Goal: Transaction & Acquisition: Register for event/course

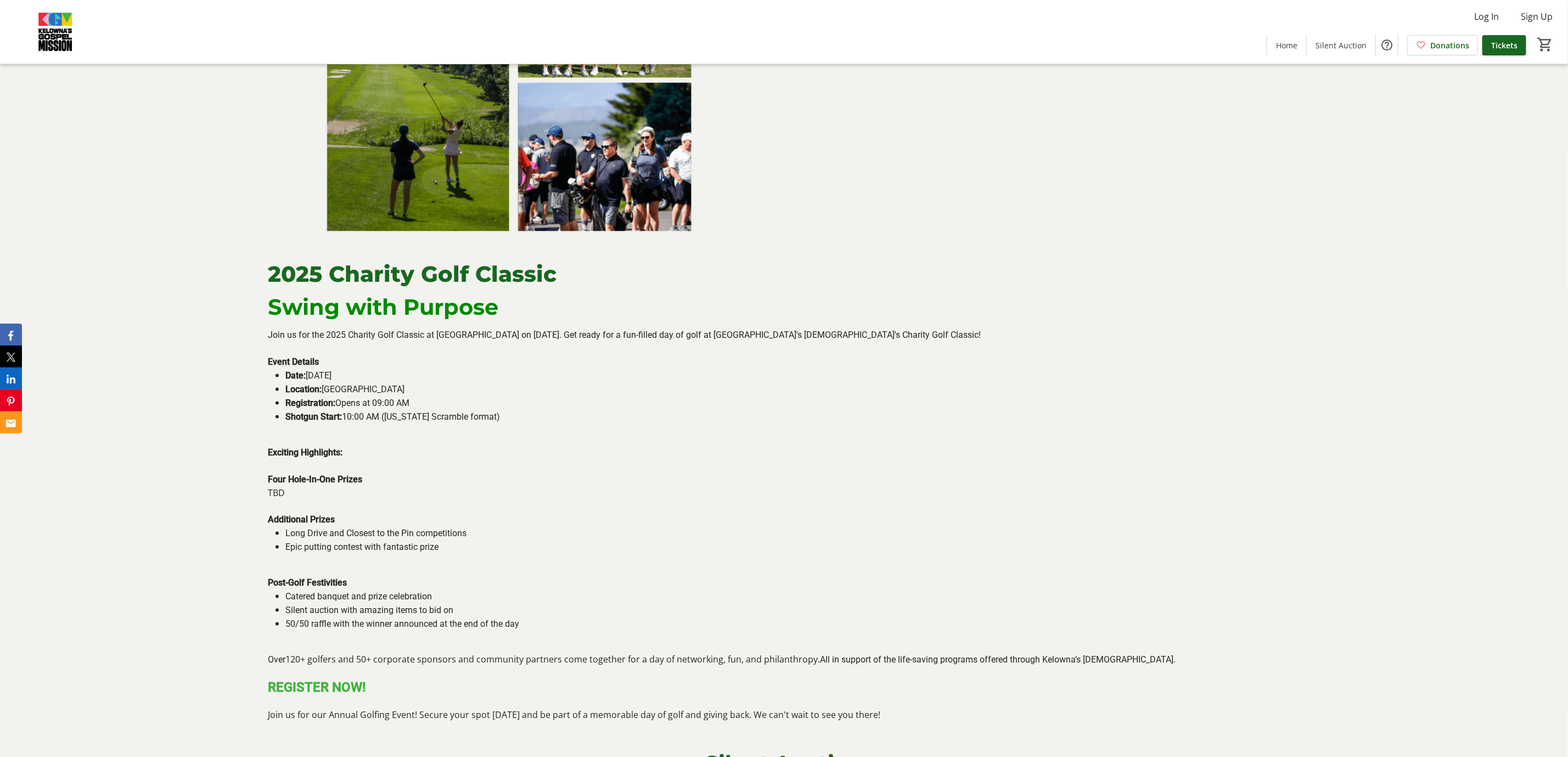
scroll to position [964, 0]
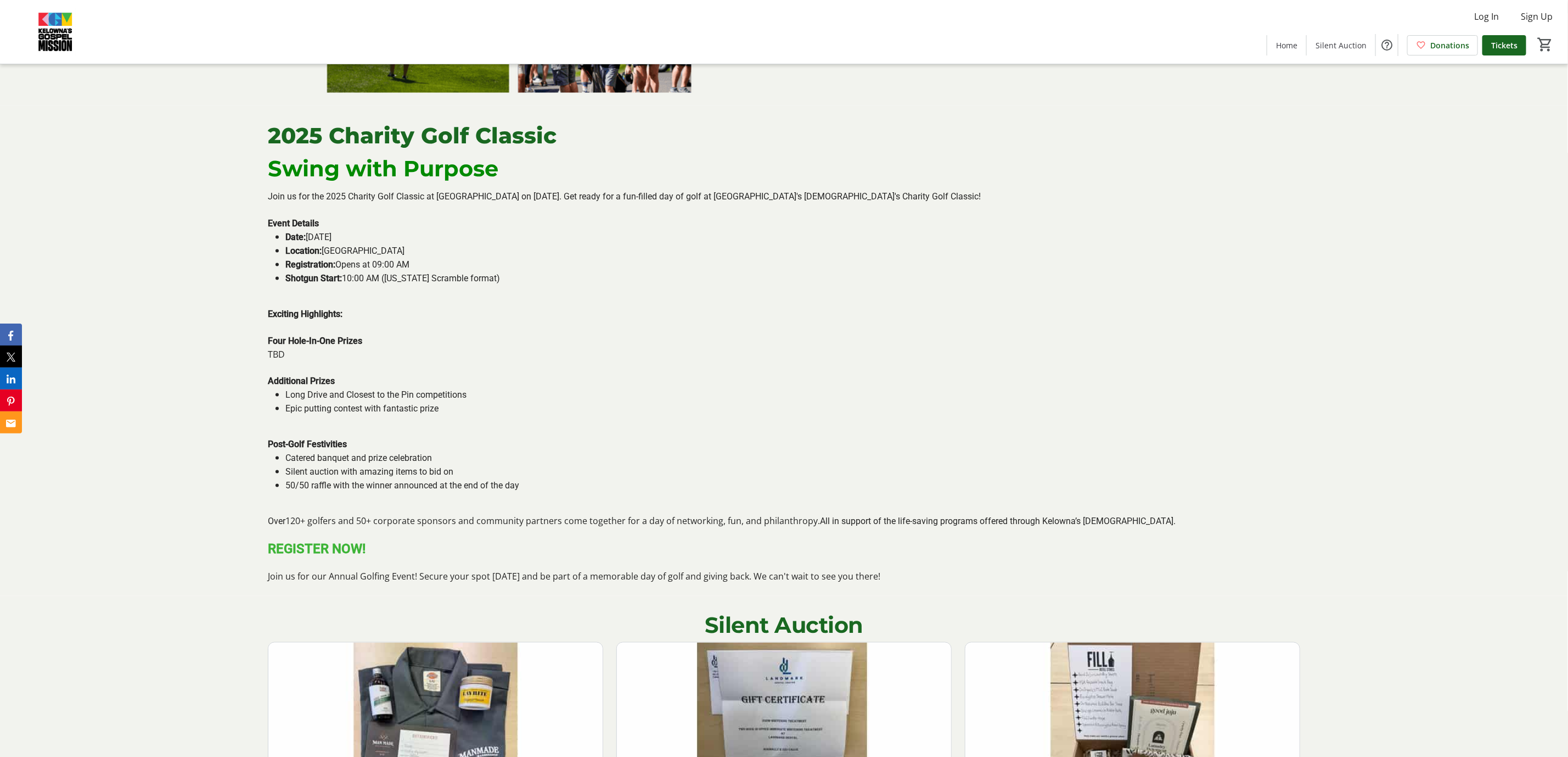
click at [335, 554] on strong "REGISTER NOW!" at bounding box center [316, 548] width 98 height 15
click at [312, 552] on strong "REGISTER NOW!" at bounding box center [316, 548] width 98 height 15
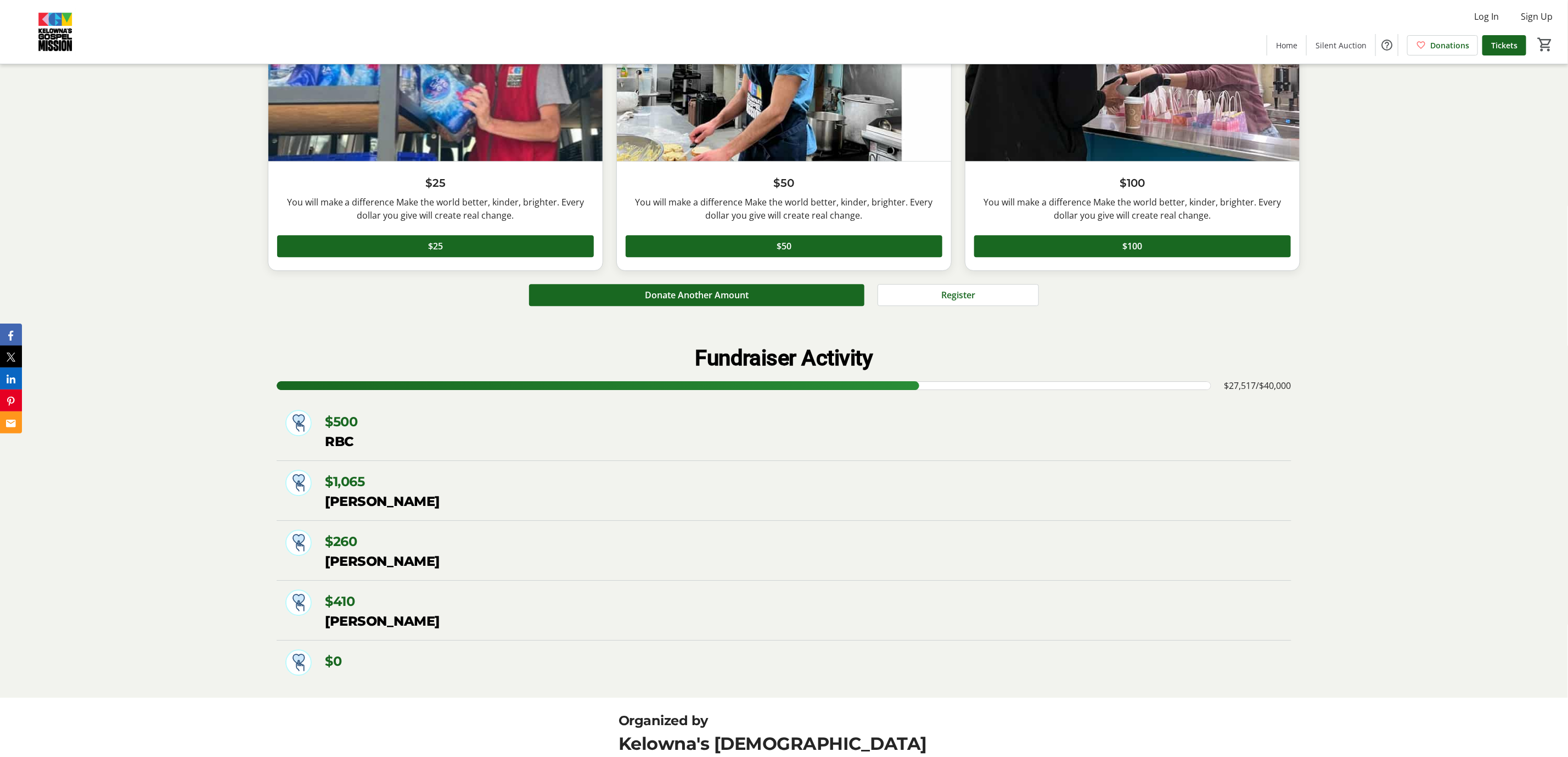
scroll to position [5659, 0]
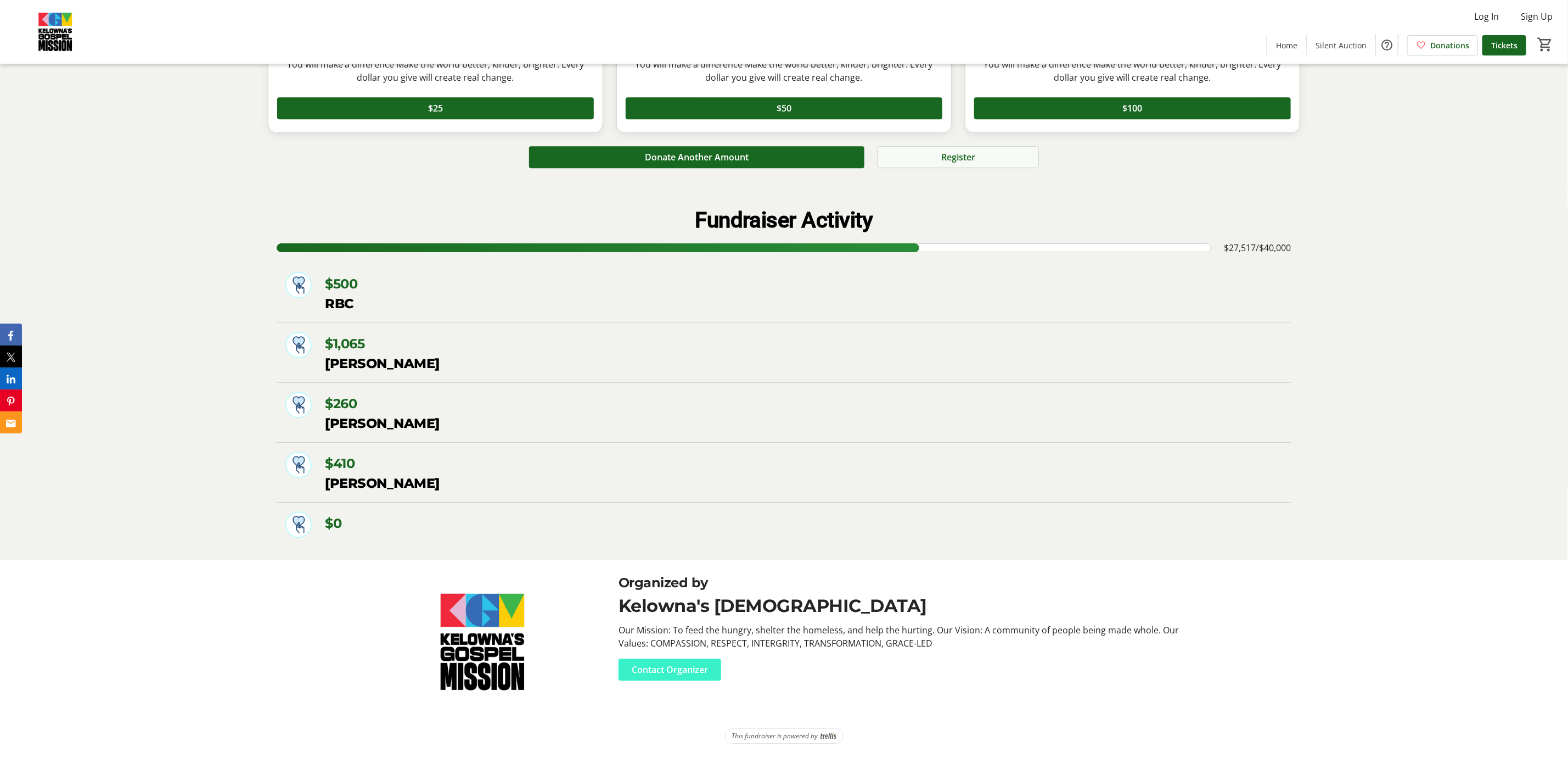
click at [967, 158] on span "Register" at bounding box center [958, 157] width 34 height 13
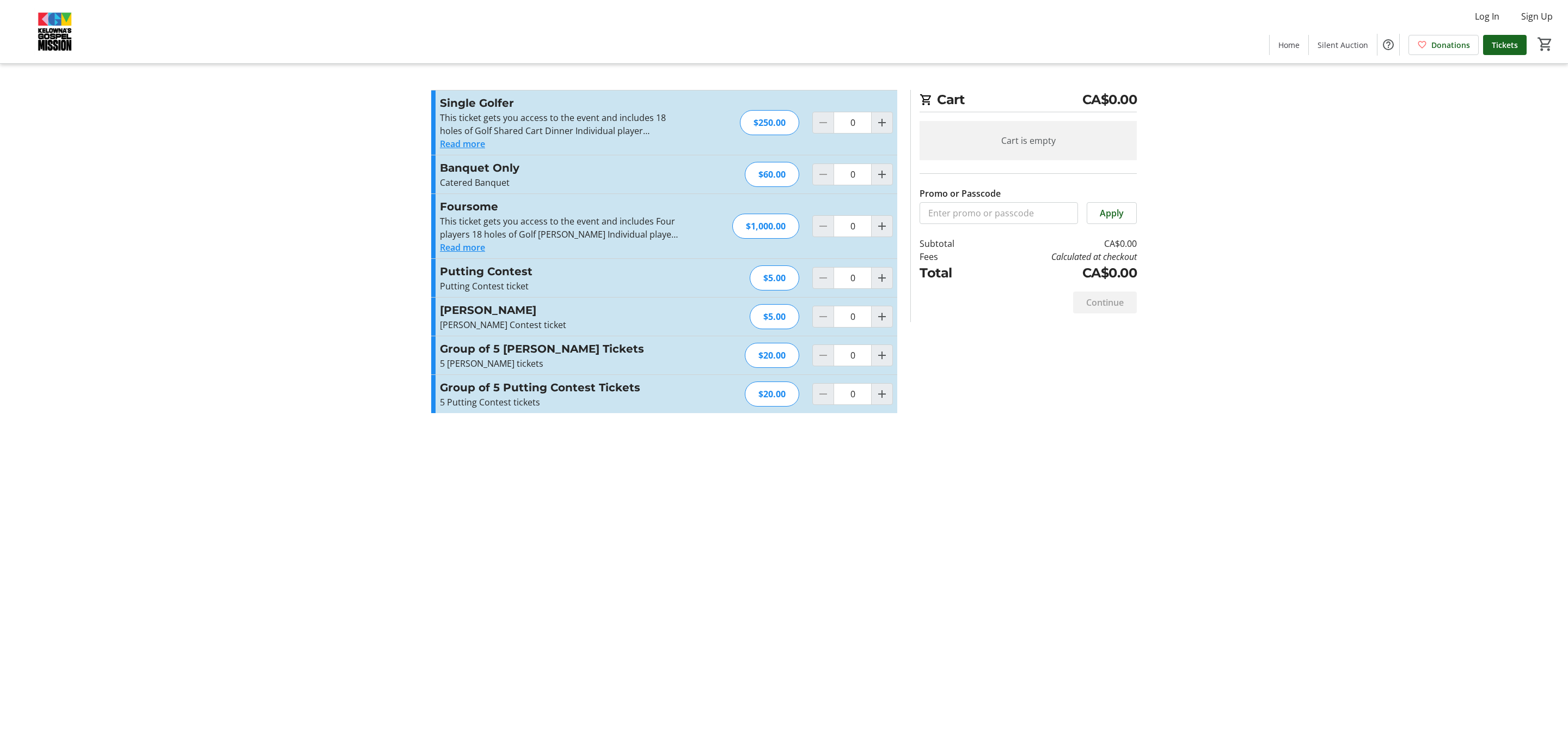
click at [604, 562] on div "Cart CA$0.00 Cart is empty Promo or Passcode Apply Subtotal CA$0.00 Fees Calcul…" at bounding box center [784, 375] width 719 height 751
click at [881, 228] on mat-icon "Increment by one" at bounding box center [881, 225] width 13 height 13
type input "1"
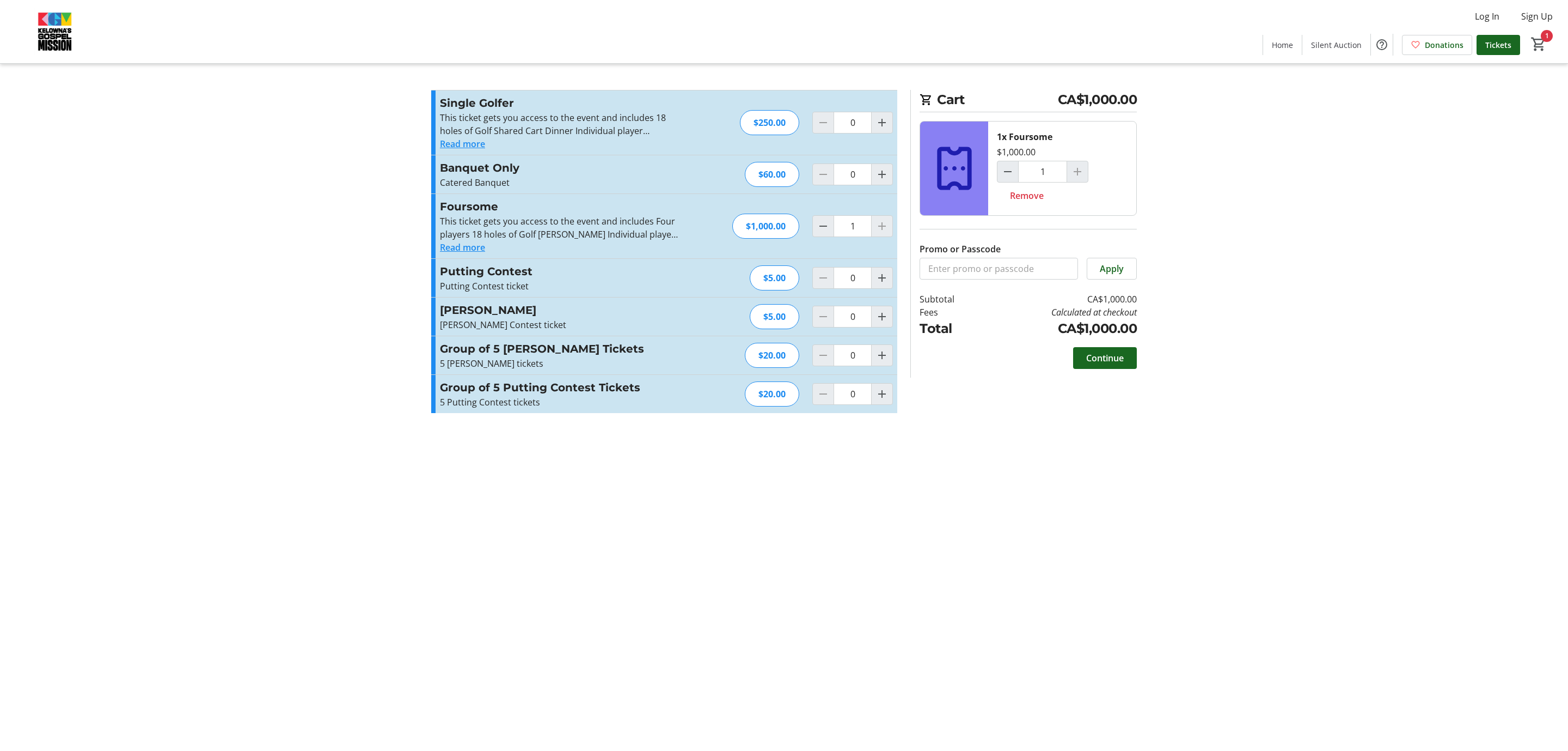
click at [454, 247] on button "Read more" at bounding box center [463, 247] width 45 height 13
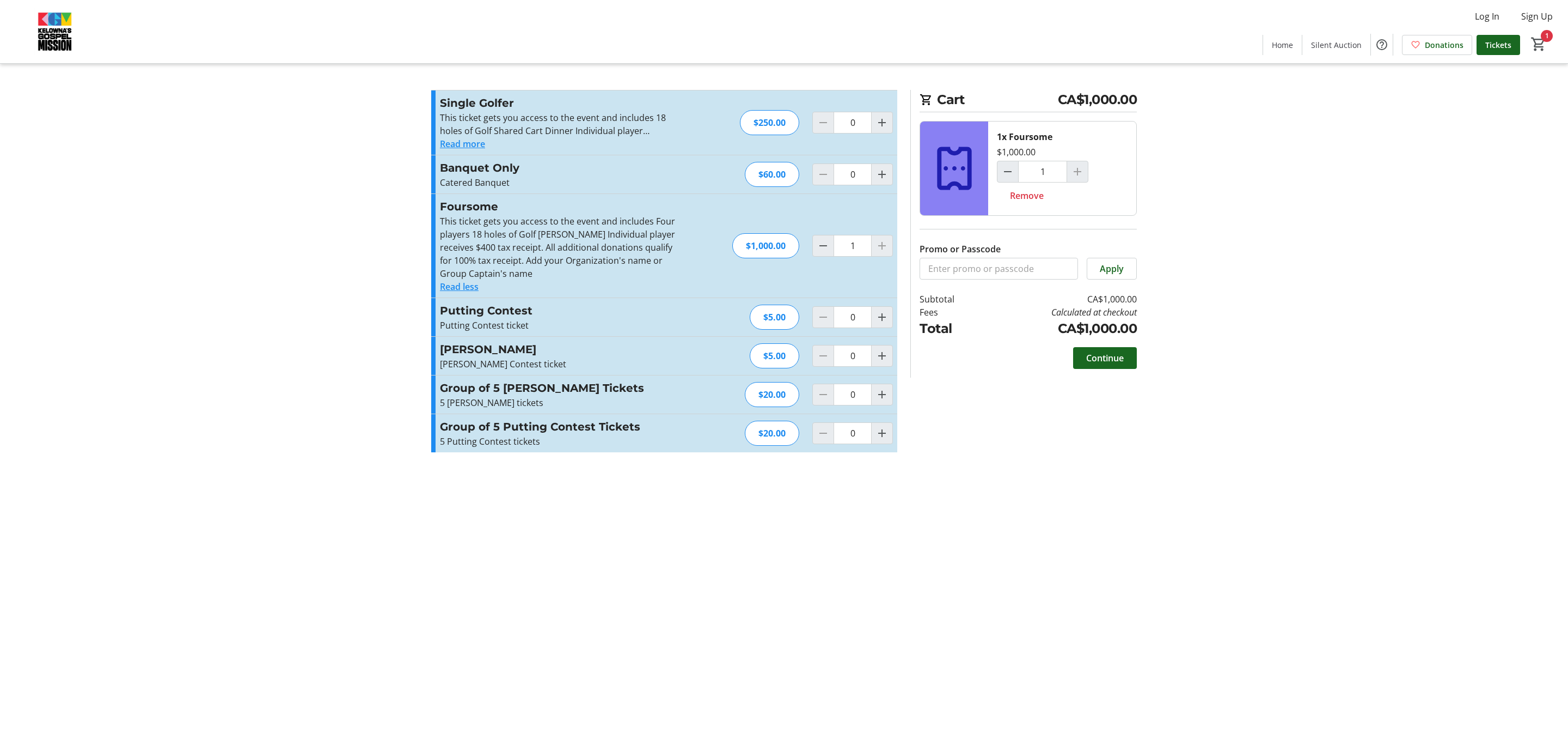
click at [1410, 322] on tr-checkout-feature-upsell-ui "Cart CA$1,000.00 1x Foursome $1,000.00 1 Remove Promo or Passcode Apply Subtota…" at bounding box center [784, 375] width 1568 height 751
click at [1222, 479] on tr-checkout-feature-upsell-ui "Cart CA$1,000.00 1x Foursome $1,000.00 1 Remove Promo or Passcode Apply Subtota…" at bounding box center [784, 375] width 1568 height 751
drag, startPoint x: 1034, startPoint y: 580, endPoint x: 1027, endPoint y: 587, distance: 9.9
click at [1027, 587] on div "Cart CA$1,000.00 1x Foursome $1,000.00 1 Remove Promo or Passcode Apply Subtota…" at bounding box center [784, 375] width 719 height 751
click at [1342, 261] on tr-checkout-feature-upsell-ui "Cart CA$1,000.00 1x Foursome $1,000.00 1 Remove Promo or Passcode Apply Subtota…" at bounding box center [784, 375] width 1568 height 751
